Goal: Information Seeking & Learning: Check status

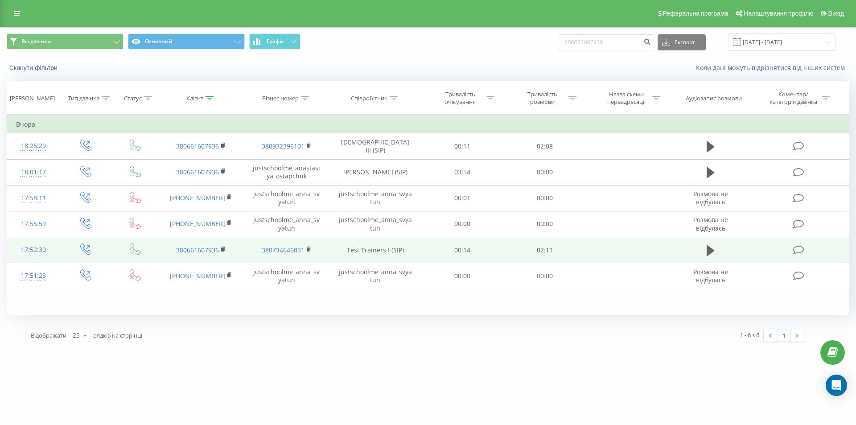
click at [726, 255] on td at bounding box center [710, 250] width 79 height 26
click at [712, 251] on icon at bounding box center [711, 250] width 8 height 11
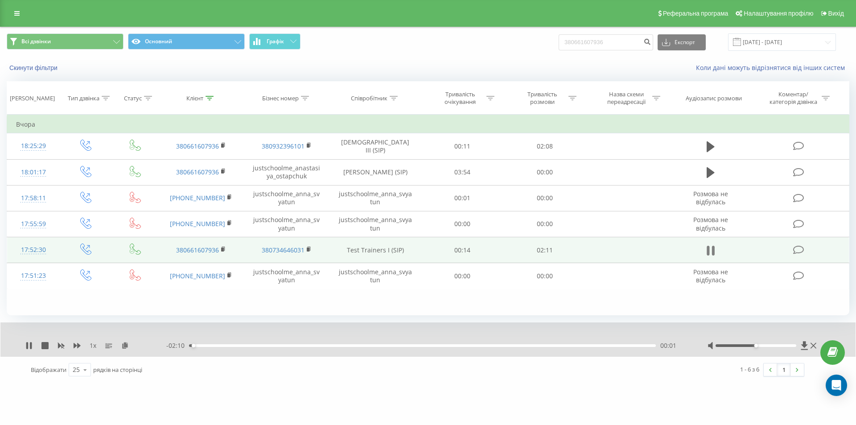
click at [713, 248] on icon at bounding box center [713, 251] width 3 height 10
click at [206, 97] on icon at bounding box center [210, 98] width 8 height 4
click at [186, 182] on button "Скасувати" at bounding box center [181, 179] width 38 height 11
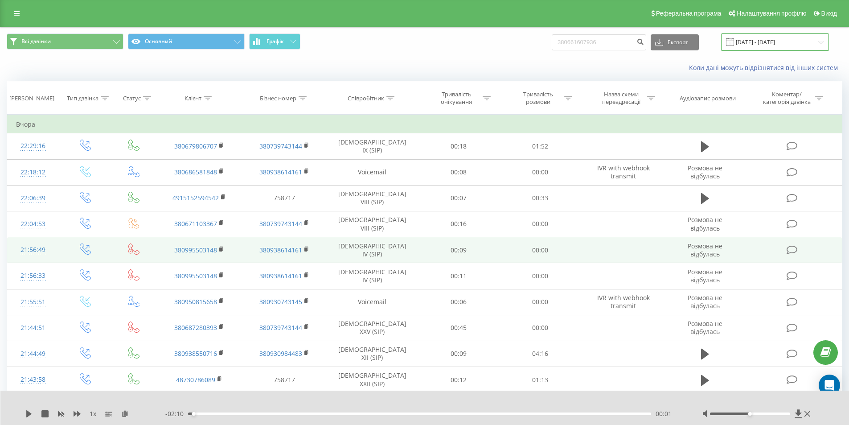
click at [774, 47] on input "[DATE] - [DATE]" at bounding box center [775, 41] width 108 height 17
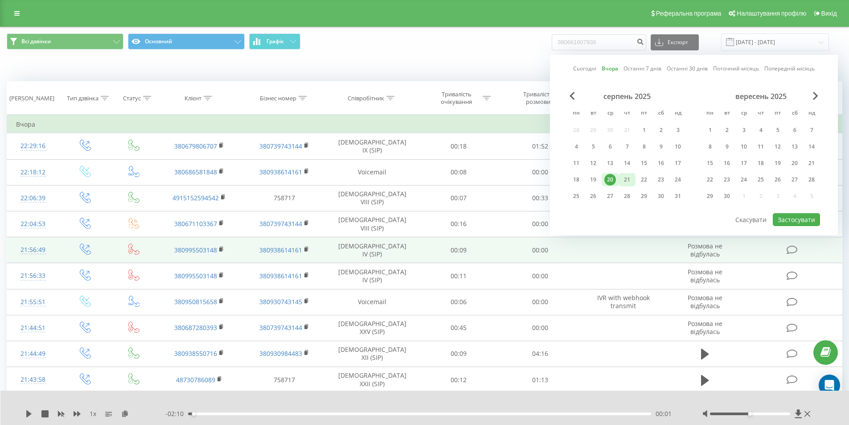
click at [623, 177] on div "21" at bounding box center [627, 180] width 12 height 12
click at [796, 223] on button "Застосувати" at bounding box center [796, 219] width 47 height 13
type input "[DATE] - [DATE]"
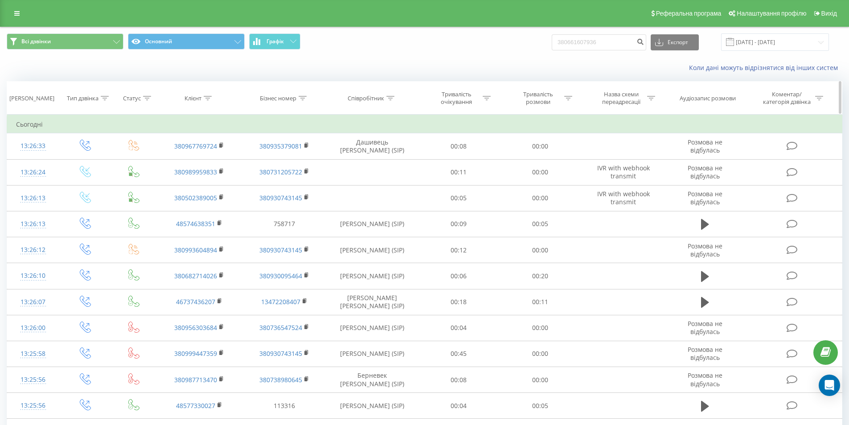
click at [392, 97] on icon at bounding box center [391, 98] width 8 height 4
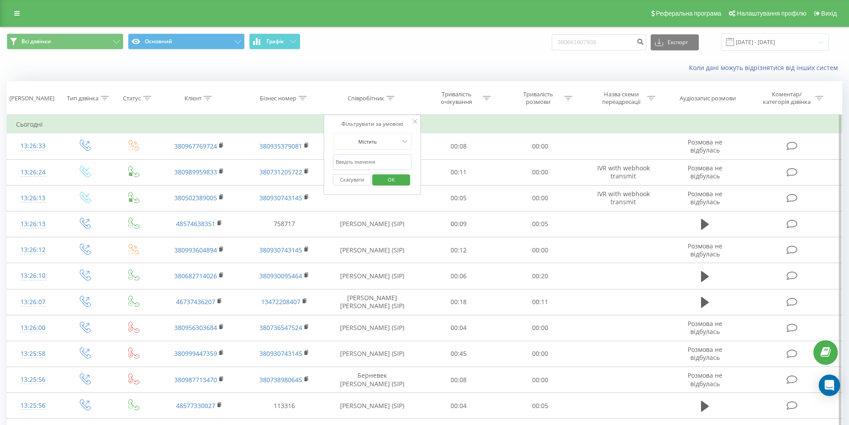
click at [374, 159] on input "text" at bounding box center [372, 162] width 78 height 16
type input "Сухай"
click at [388, 186] on div "Скасувати OK" at bounding box center [372, 180] width 78 height 20
click at [388, 181] on span "OK" at bounding box center [391, 180] width 25 height 14
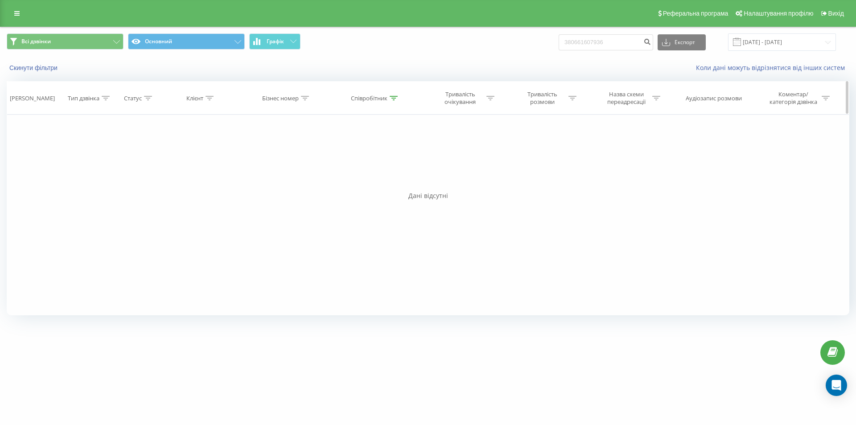
click at [391, 95] on div at bounding box center [394, 99] width 8 height 8
click at [353, 176] on button "Скасувати" at bounding box center [355, 179] width 38 height 11
